Goal: Obtain resource: Download file/media

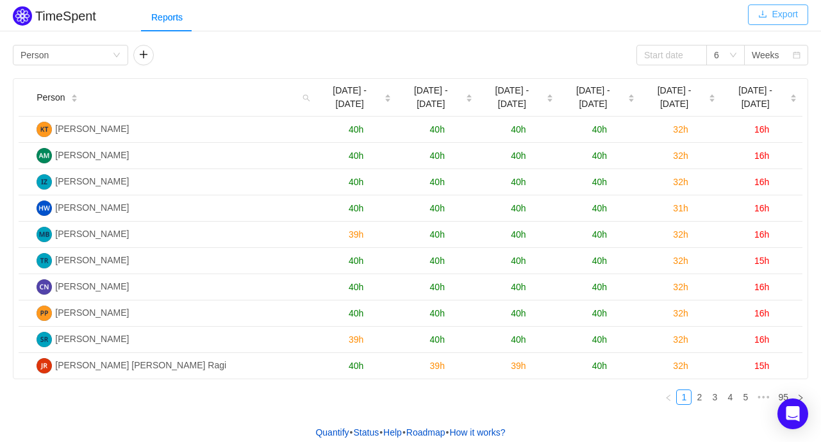
click at [782, 13] on button "Export" at bounding box center [778, 14] width 60 height 21
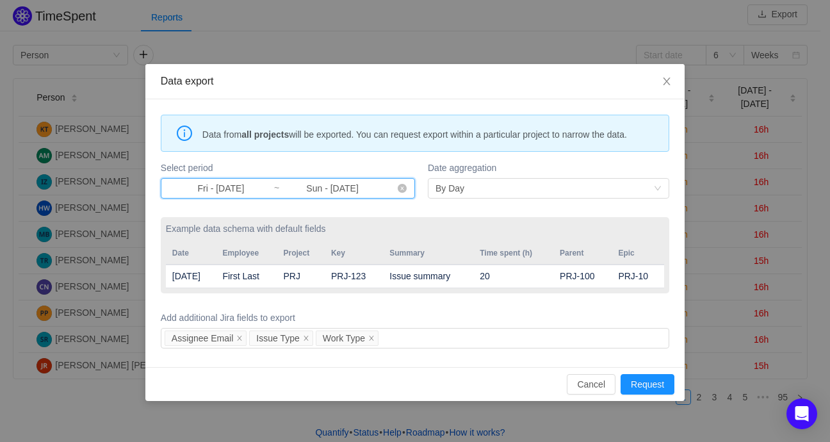
click at [392, 188] on span "Fri - [DATE] ~ Sun - [DATE]" at bounding box center [288, 188] width 254 height 21
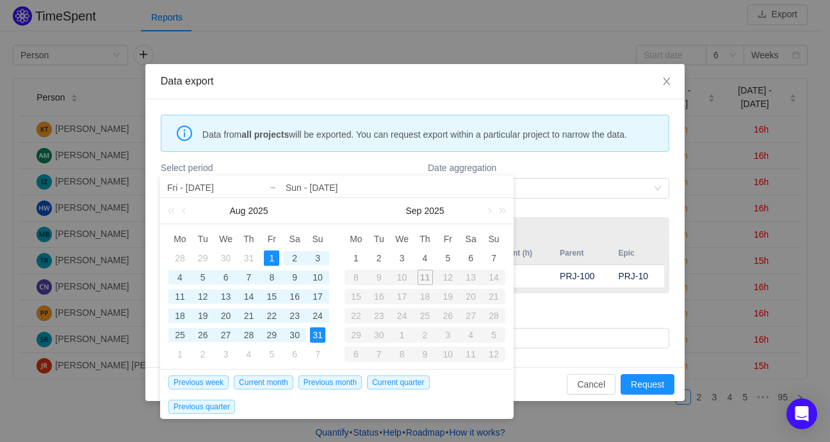
click at [398, 277] on div "10" at bounding box center [402, 277] width 23 height 15
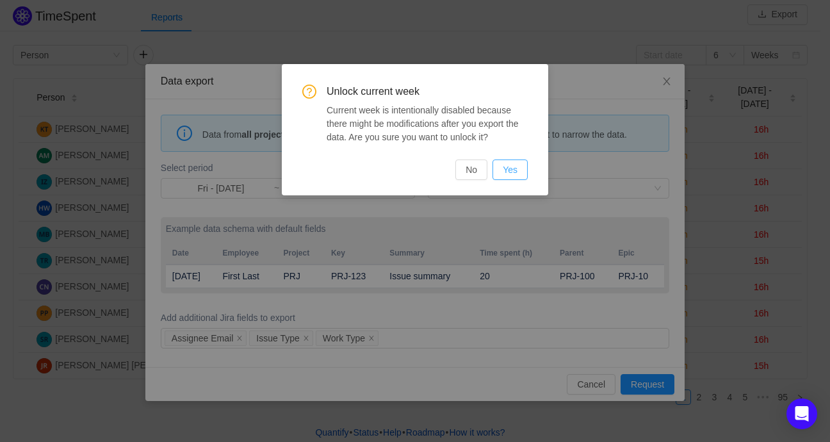
drag, startPoint x: 505, startPoint y: 167, endPoint x: 485, endPoint y: 172, distance: 20.7
click at [504, 167] on button "Yes" at bounding box center [510, 170] width 35 height 21
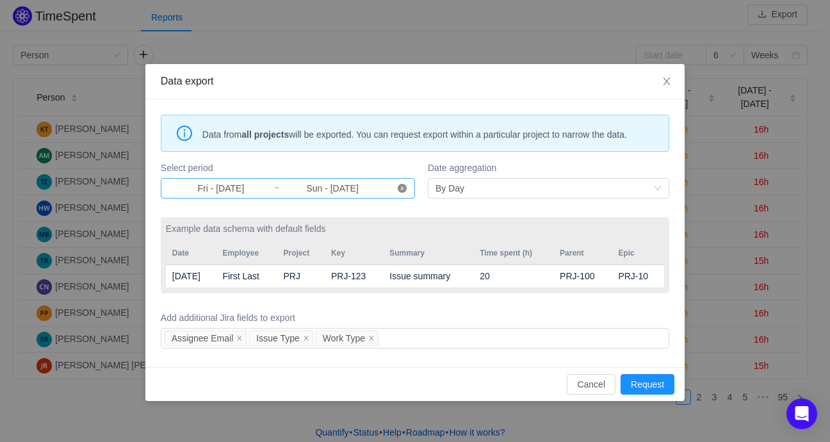
click at [400, 188] on icon "icon: close-circle" at bounding box center [402, 188] width 9 height 9
click at [219, 186] on input at bounding box center [220, 188] width 105 height 14
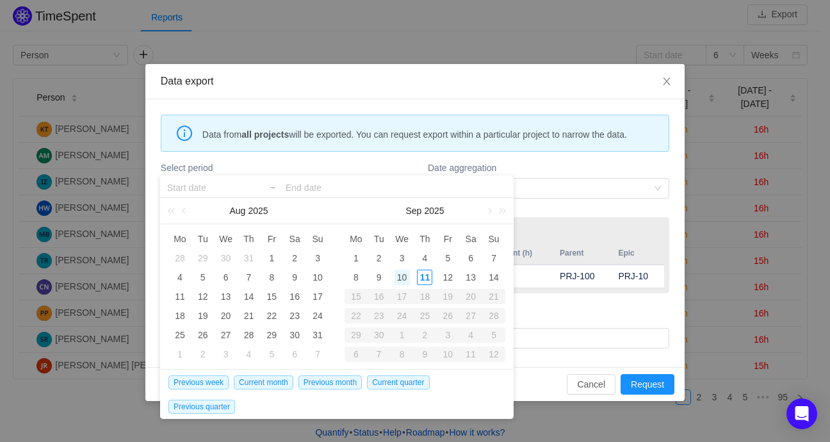
click at [399, 277] on div "10" at bounding box center [402, 277] width 15 height 15
type input "Wed - [DATE]"
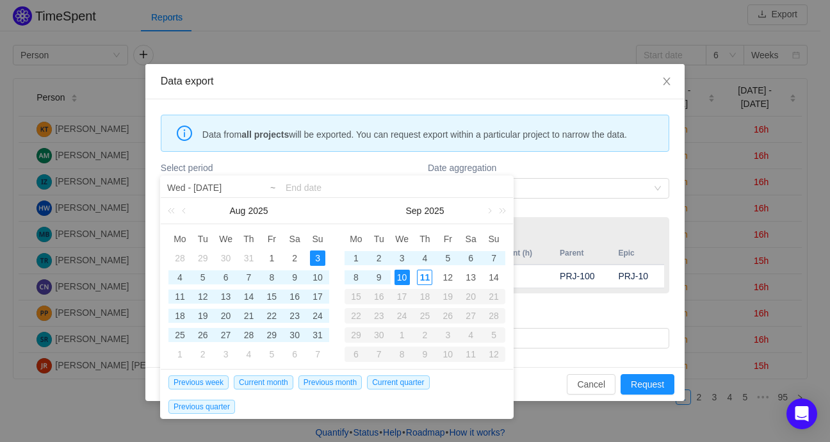
click at [297, 183] on input at bounding box center [396, 187] width 221 height 15
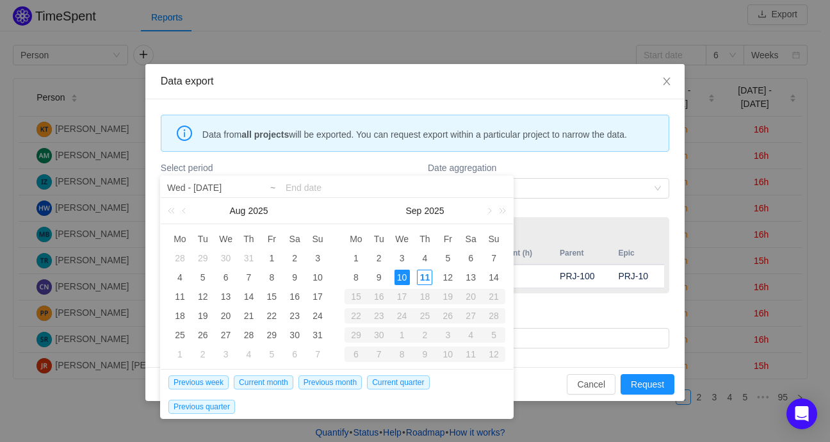
click at [396, 274] on div "10" at bounding box center [402, 277] width 15 height 15
type input "Wed - [DATE]"
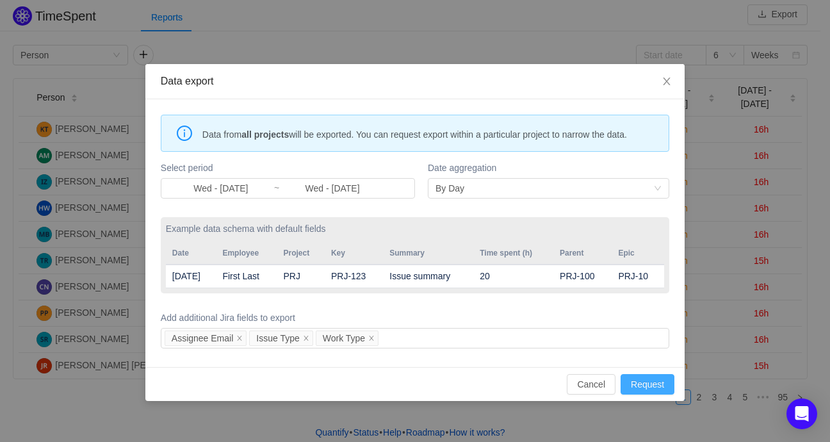
click at [643, 382] on button "Request" at bounding box center [648, 384] width 54 height 21
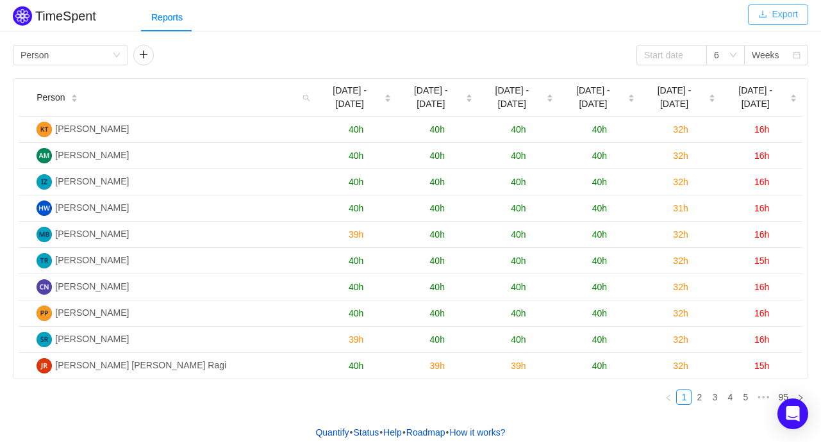
click at [792, 12] on button "Export" at bounding box center [778, 14] width 60 height 21
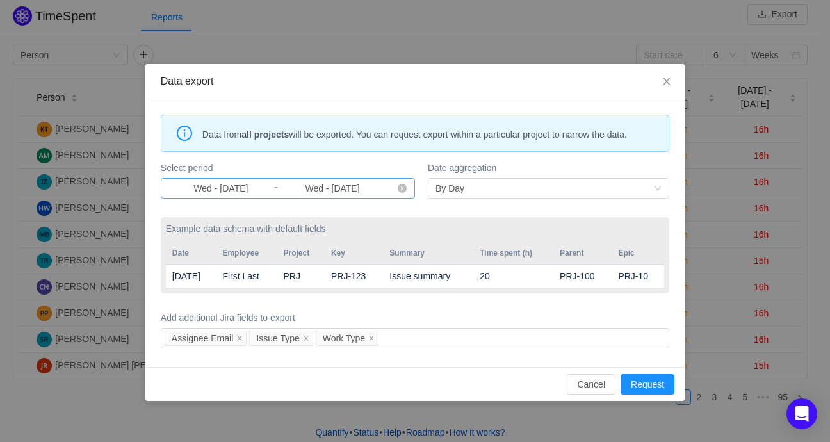
click at [398, 190] on icon "icon: close-circle" at bounding box center [402, 188] width 9 height 9
click at [213, 183] on input at bounding box center [220, 188] width 105 height 14
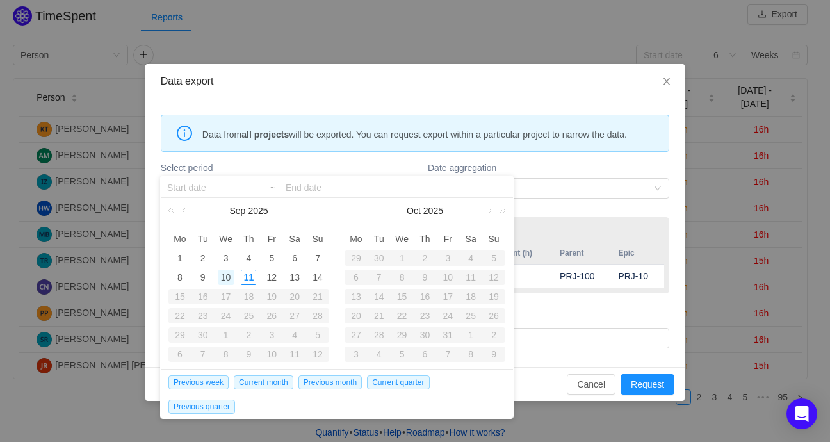
click at [223, 277] on div "10" at bounding box center [225, 277] width 15 height 15
type input "Wed - [DATE]"
click at [223, 279] on div "10" at bounding box center [225, 277] width 15 height 15
type input "Wed - [DATE]"
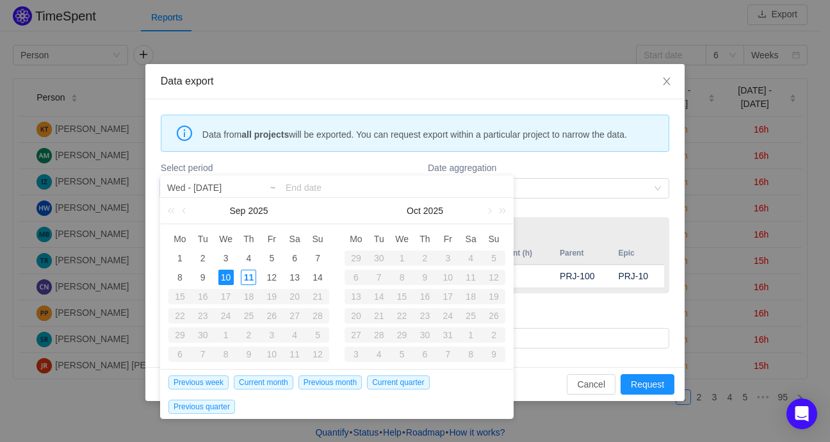
type input "Wed - [DATE]"
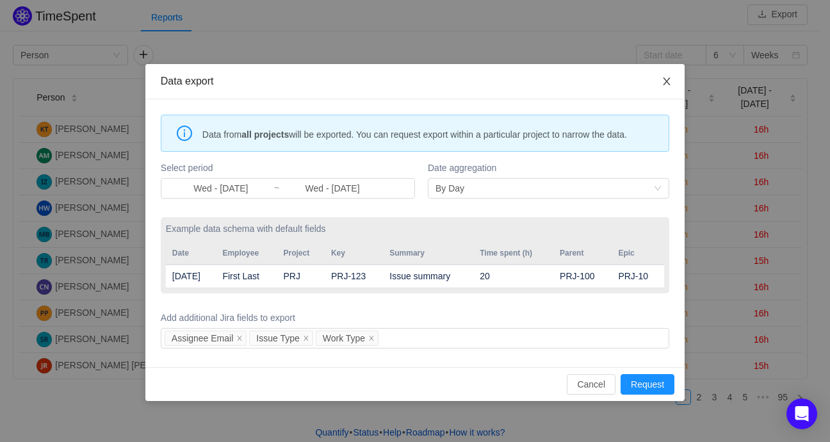
click at [671, 80] on icon "icon: close" at bounding box center [667, 81] width 10 height 10
